Goal: Navigation & Orientation: Find specific page/section

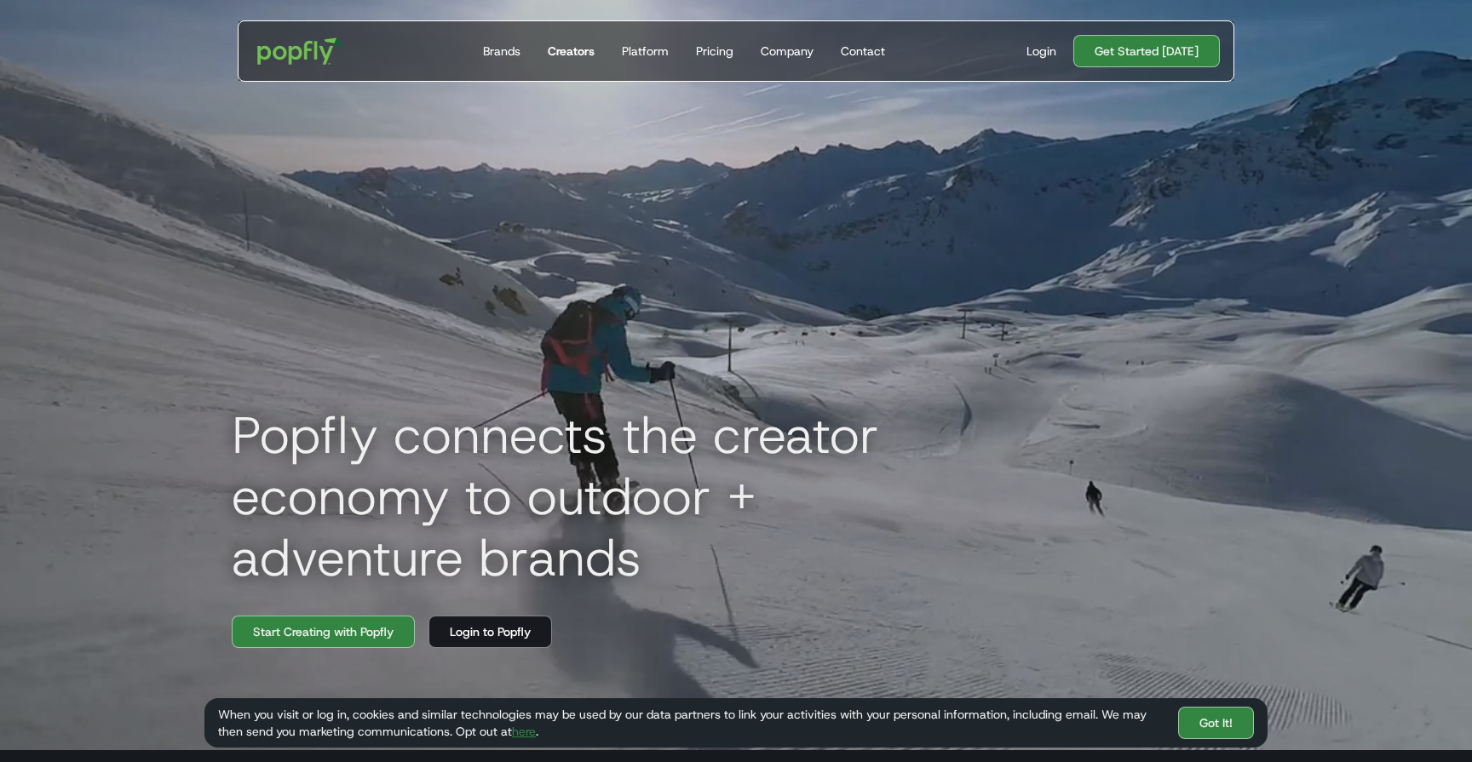
click at [558, 55] on div "Creators" at bounding box center [571, 51] width 47 height 17
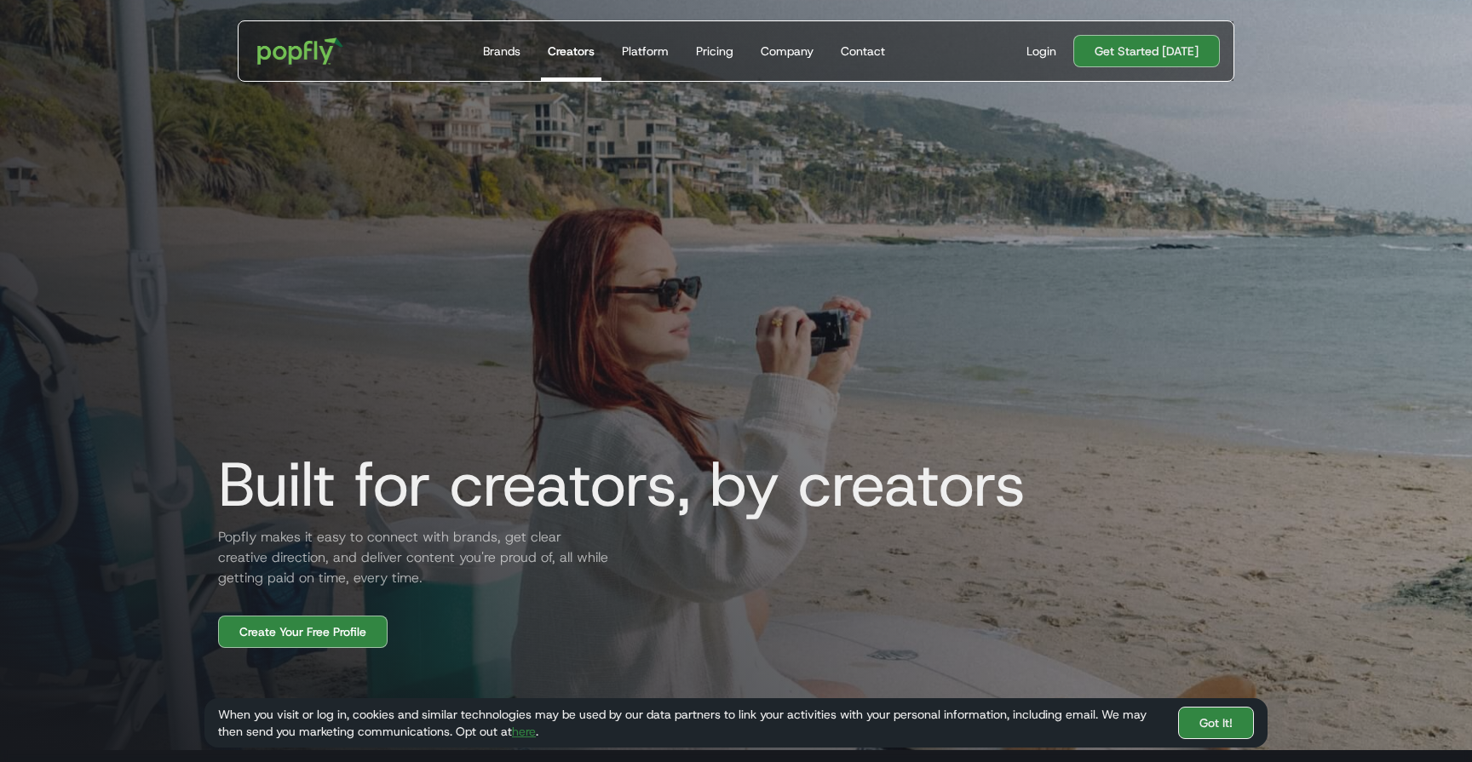
click at [1222, 726] on link "Got It!" at bounding box center [1216, 723] width 76 height 32
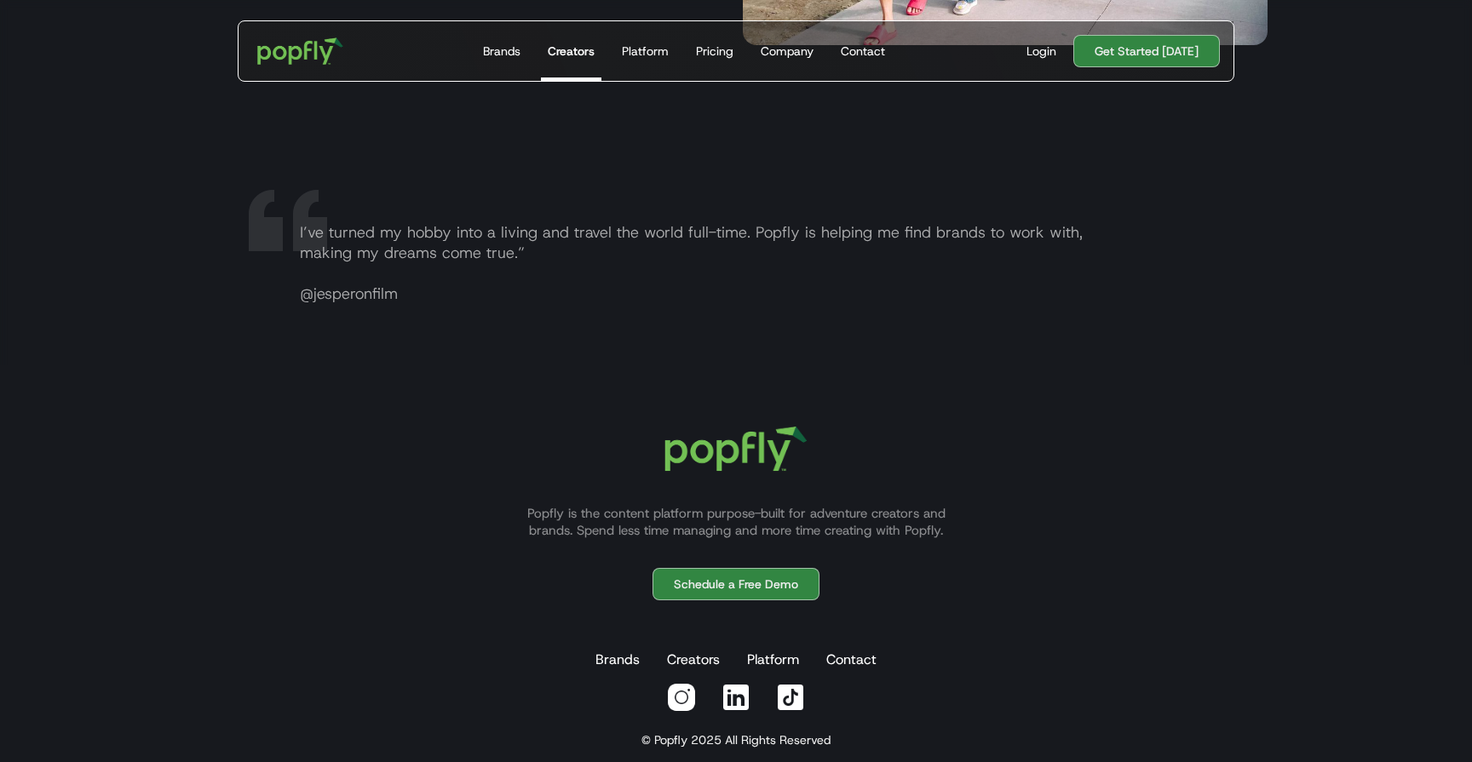
scroll to position [3323, 0]
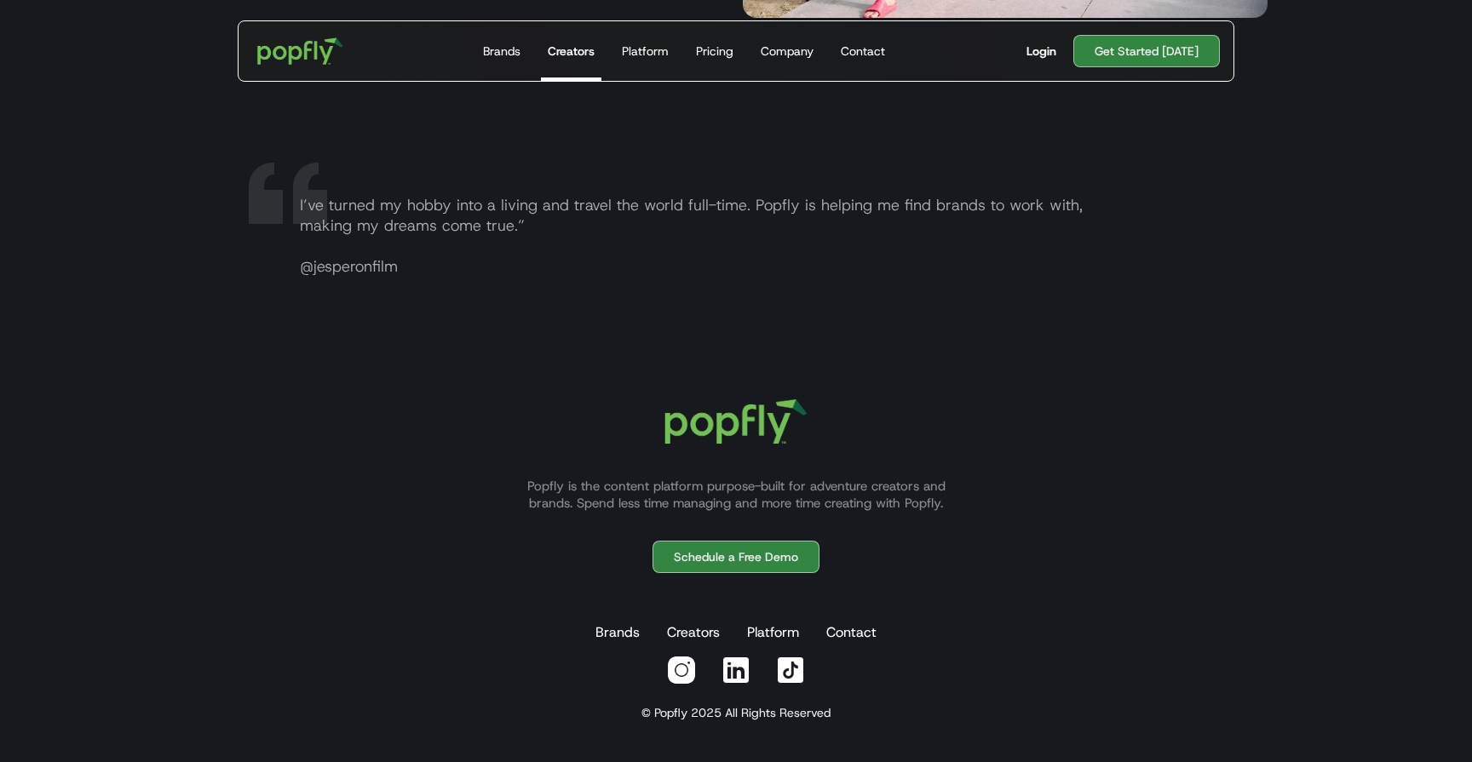
click at [1048, 51] on div "Login" at bounding box center [1041, 51] width 30 height 17
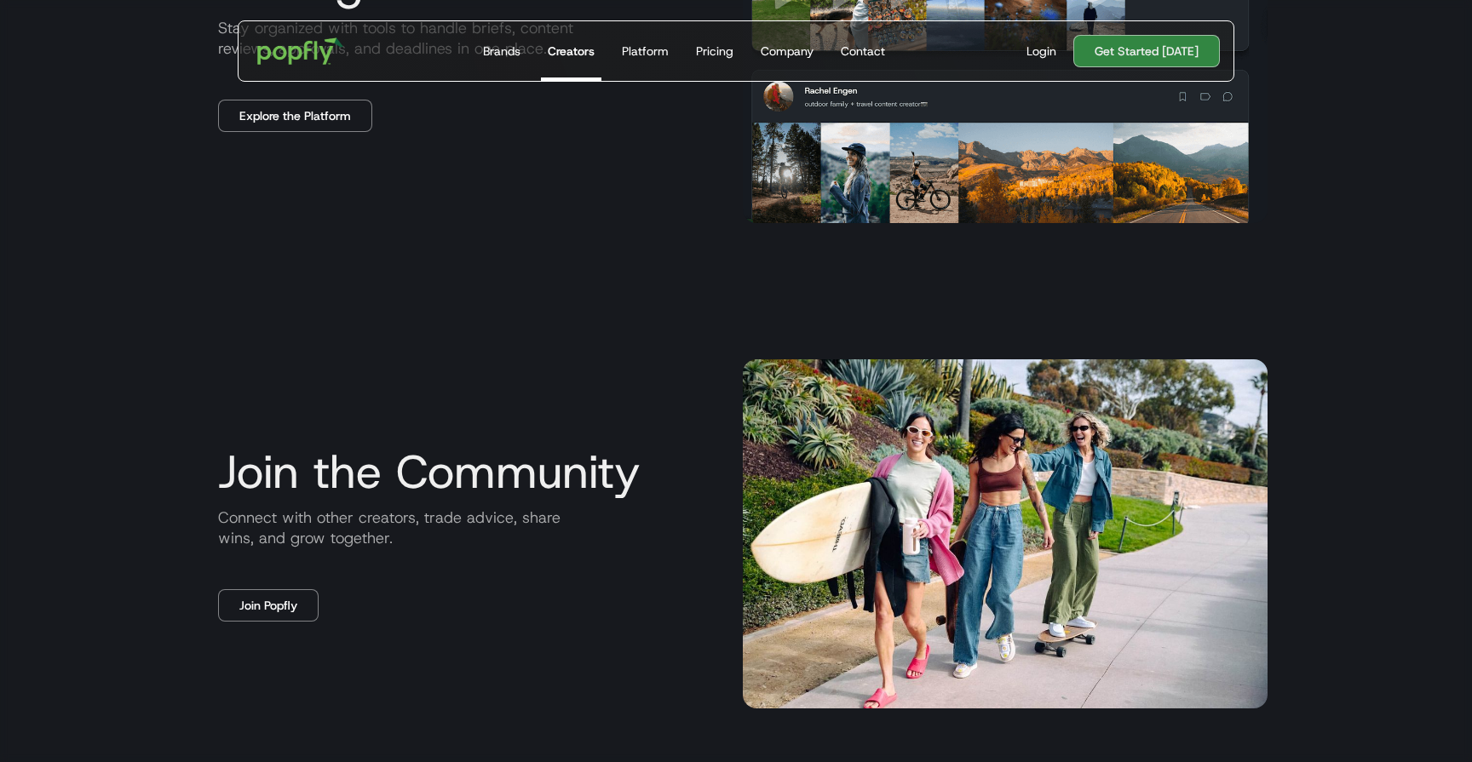
scroll to position [2604, 0]
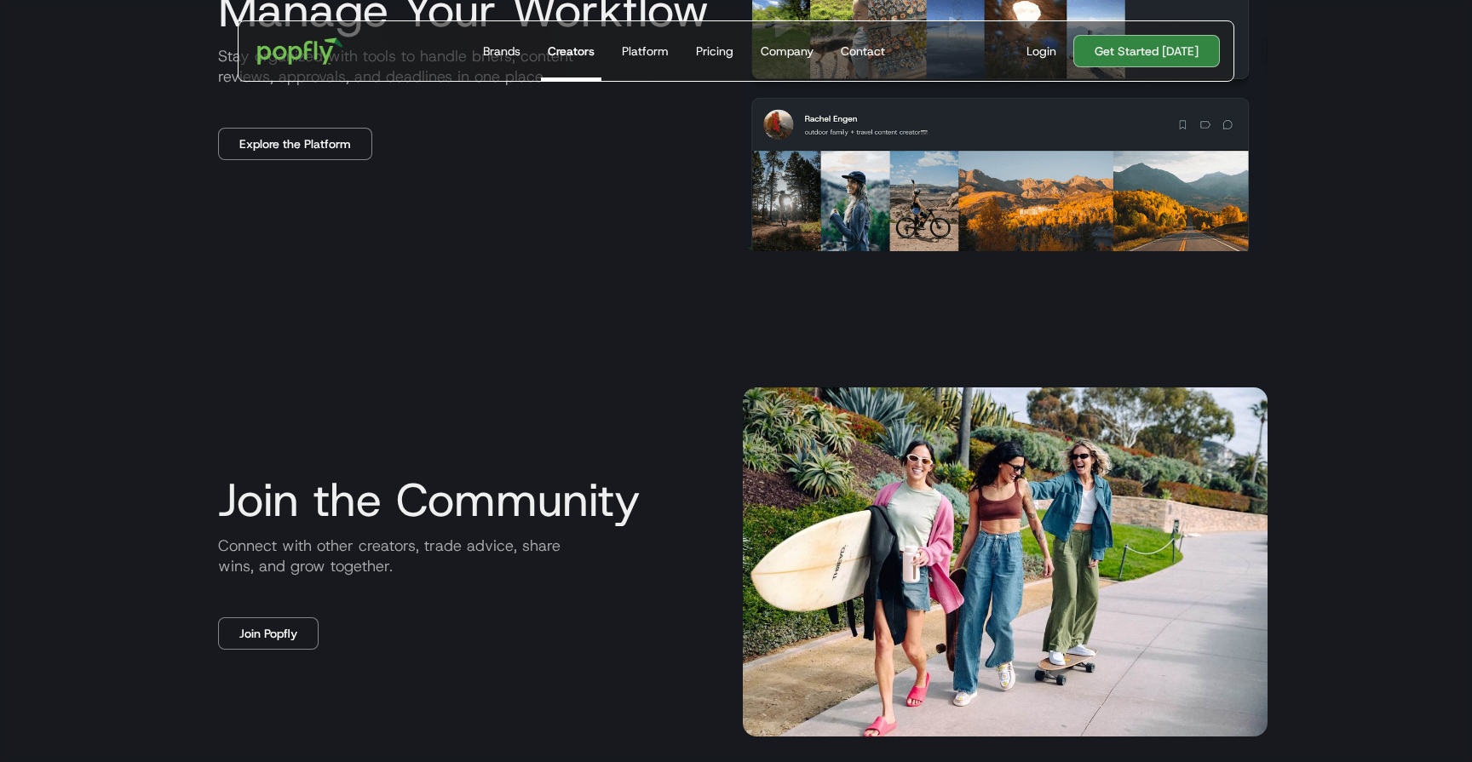
click at [1055, 56] on div "Login" at bounding box center [1041, 51] width 30 height 17
